Goal: Communication & Community: Answer question/provide support

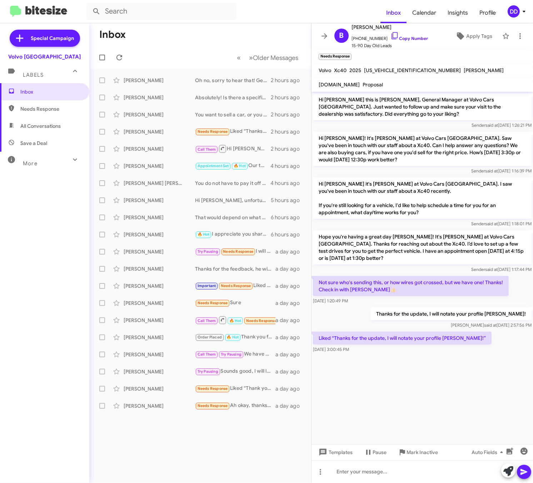
click at [331, 418] on cdk-virtual-scroll-viewport "Hi Becky this is David Dupart, General Manager at Volvo Cars Palo Alto. Just wa…" at bounding box center [421, 268] width 221 height 353
click at [48, 225] on div "Inbox Needs Response All Conversations Save a Deal More Important 🔥 Hot Appoint…" at bounding box center [44, 228] width 89 height 290
click at [46, 247] on div "Inbox Needs Response All Conversations Save a Deal More Important 🔥 Hot Appoint…" at bounding box center [44, 228] width 89 height 290
